Goal: Transaction & Acquisition: Obtain resource

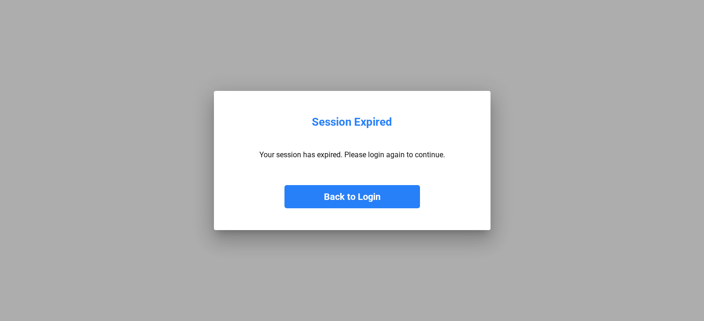
click at [379, 199] on button "Back to Login" at bounding box center [351, 196] width 135 height 23
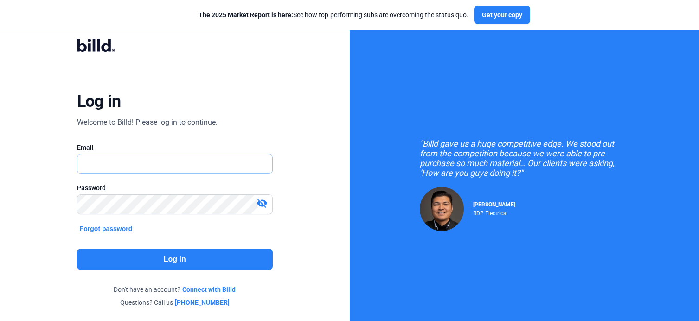
type input "[PERSON_NAME][EMAIL_ADDRESS][DOMAIN_NAME]"
click at [166, 263] on button "Log in" at bounding box center [175, 259] width 196 height 21
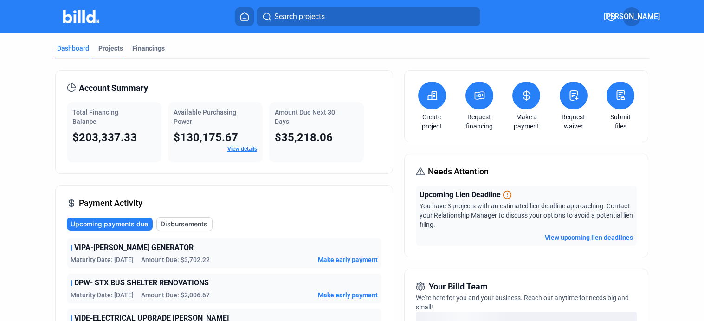
click at [109, 46] on div "Projects" at bounding box center [110, 48] width 25 height 9
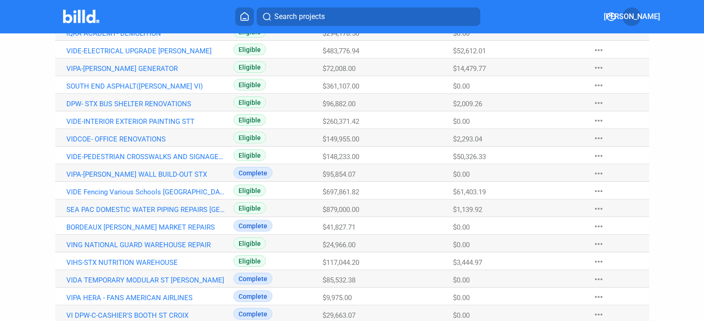
scroll to position [321, 0]
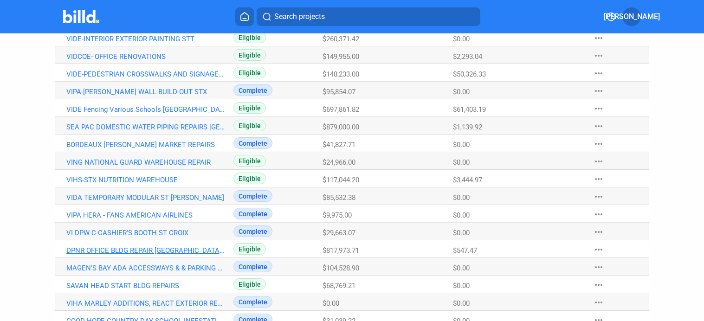
click at [138, 252] on link "DPNR OFFICE BLDG REPAIR [GEOGRAPHIC_DATA][PERSON_NAME]" at bounding box center [145, 250] width 159 height 8
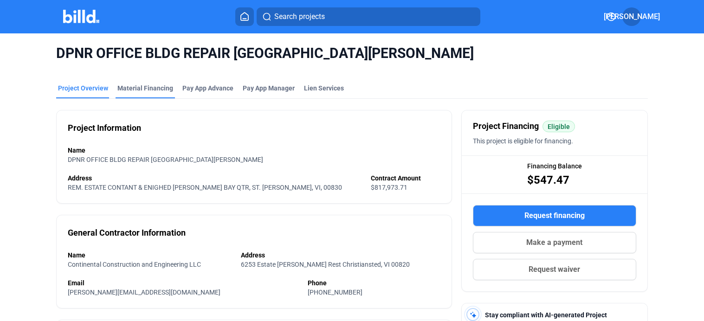
click at [148, 89] on div "Material Financing" at bounding box center [145, 88] width 56 height 9
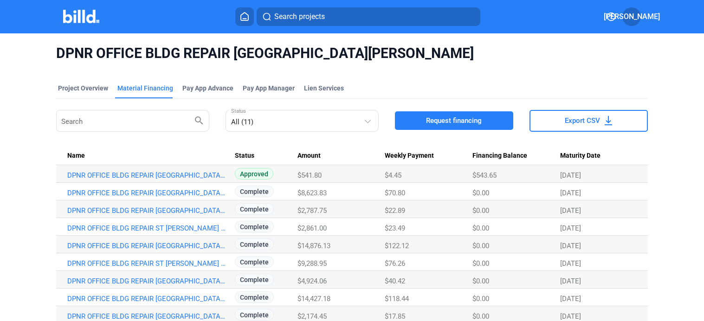
click at [435, 121] on span "Request financing" at bounding box center [454, 120] width 56 height 9
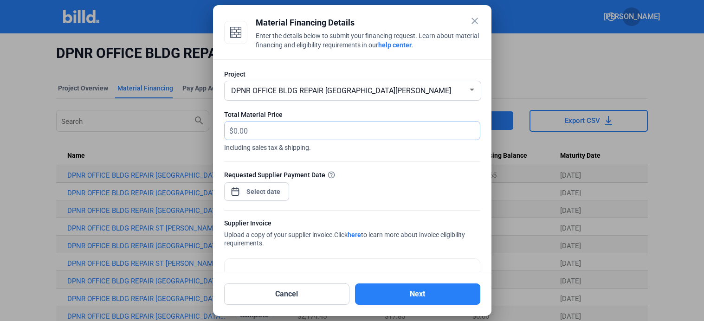
click at [245, 130] on input "text" at bounding box center [351, 131] width 236 height 18
type input "2,462.10"
click at [234, 188] on span "Open calendar" at bounding box center [235, 187] width 22 height 22
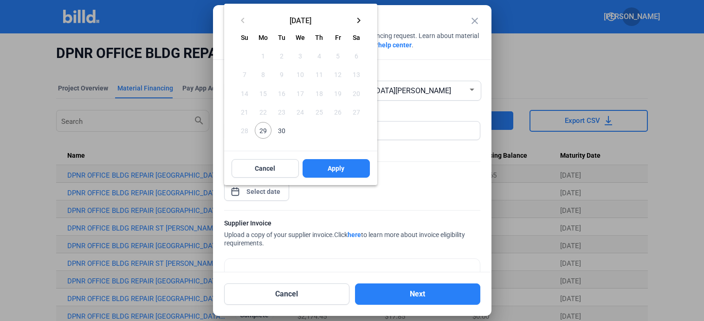
click at [266, 129] on span "29" at bounding box center [263, 130] width 17 height 17
click at [340, 165] on span "Apply" at bounding box center [336, 168] width 17 height 9
type input "[DATE]"
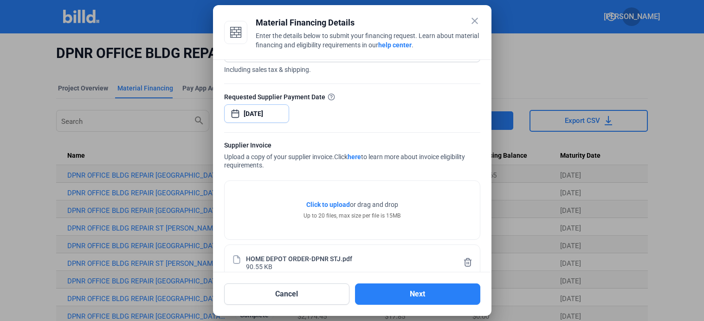
scroll to position [95, 0]
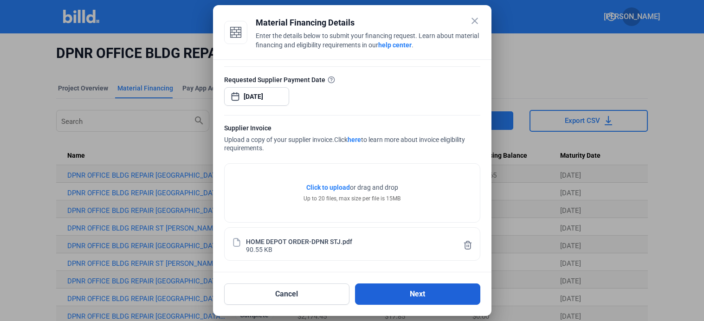
click at [414, 291] on button "Next" at bounding box center [417, 293] width 125 height 21
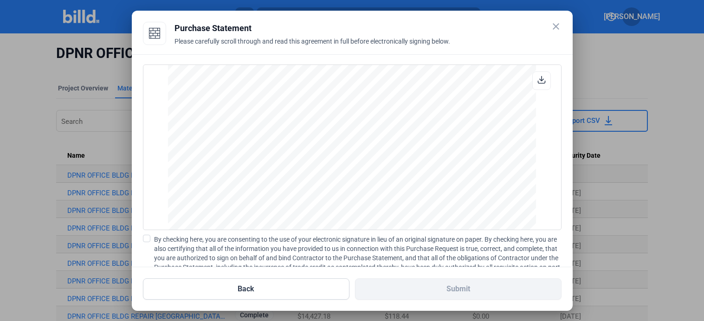
scroll to position [804, 0]
click at [146, 239] on span at bounding box center [146, 238] width 7 height 7
click at [0, 0] on input "By checking here, you are consenting to the use of your electronic signature in…" at bounding box center [0, 0] width 0 height 0
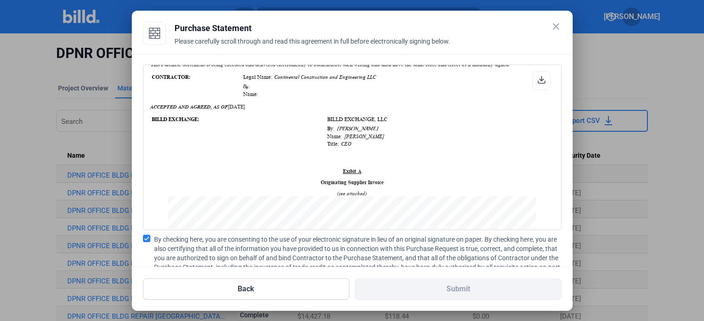
click at [273, 171] on div "Exibit A" at bounding box center [352, 171] width 404 height 6
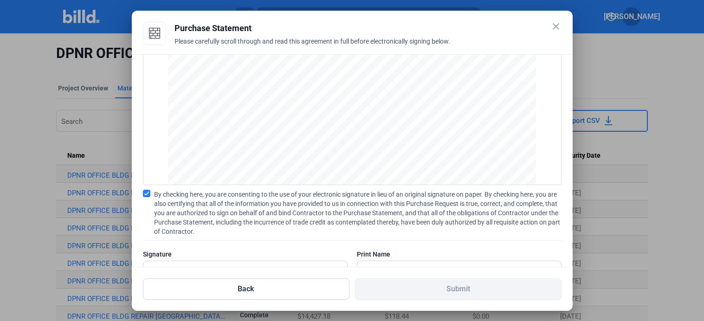
scroll to position [79, 0]
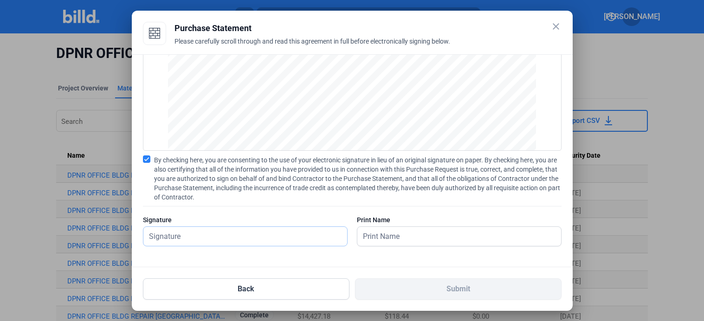
click at [189, 232] on input "text" at bounding box center [239, 236] width 193 height 19
type input "[PERSON_NAME]"
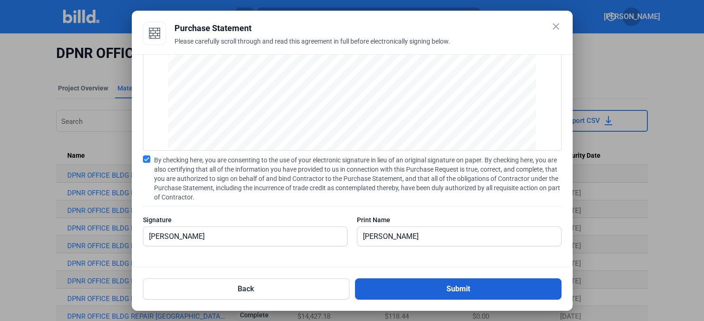
click at [460, 291] on button "Submit" at bounding box center [458, 288] width 206 height 21
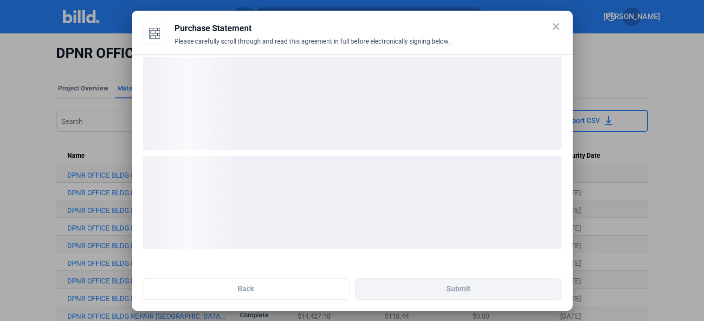
scroll to position [7, 0]
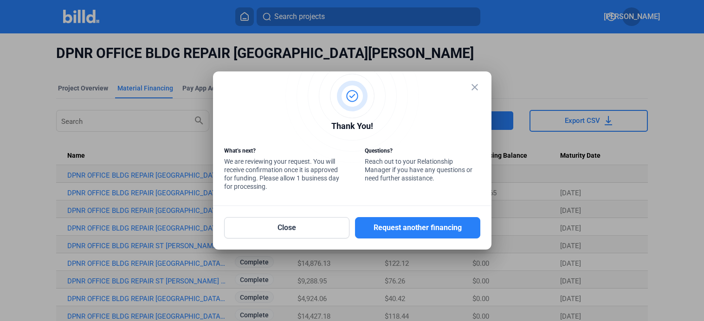
click at [476, 84] on mat-icon "close" at bounding box center [474, 87] width 11 height 11
